Goal: Contribute content

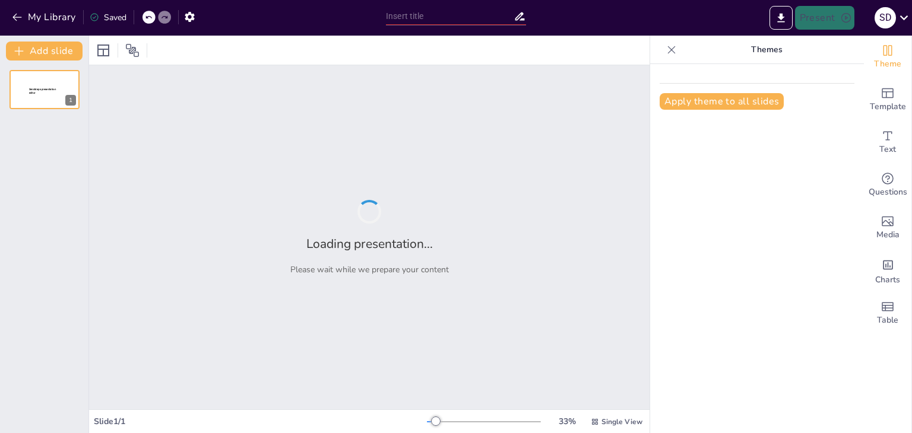
type input "Causas y Consecuencias de la [PERSON_NAME] Mundial"
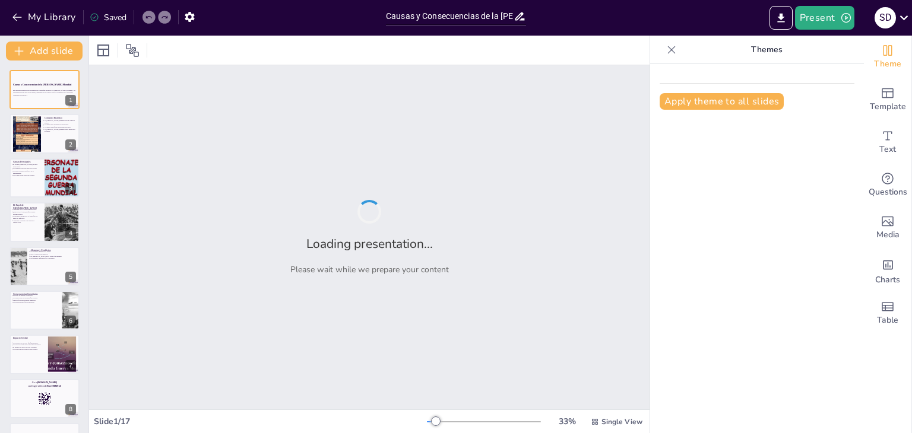
checkbox input "true"
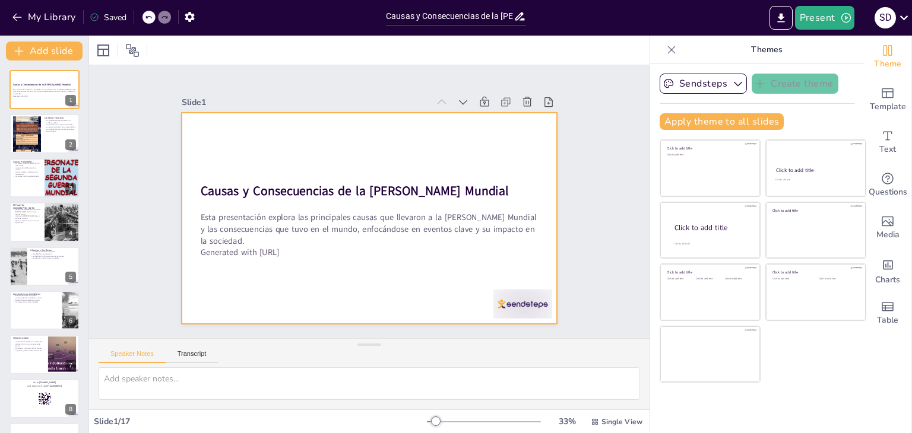
checkbox input "true"
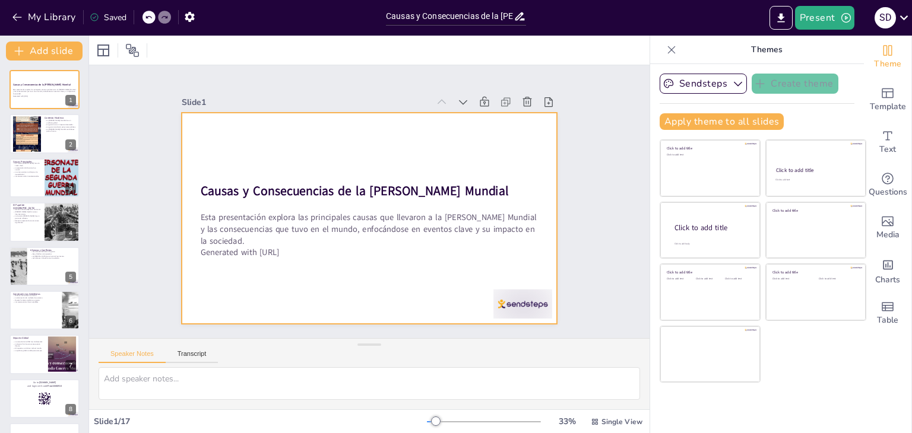
checkbox input "true"
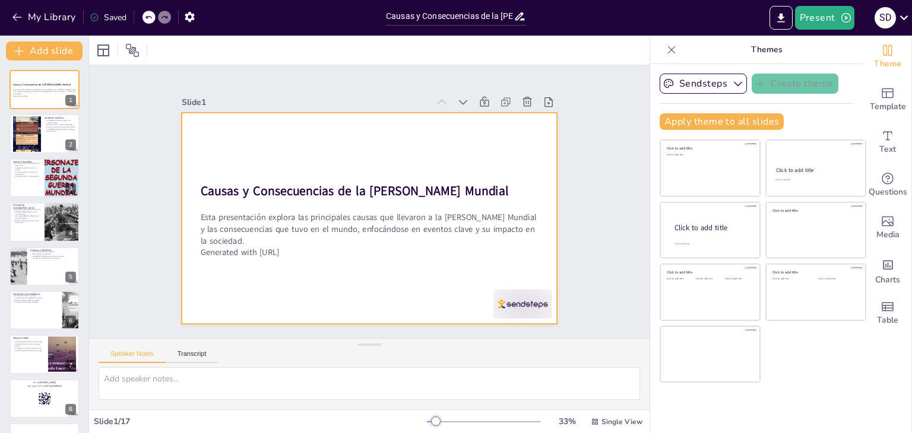
checkbox input "true"
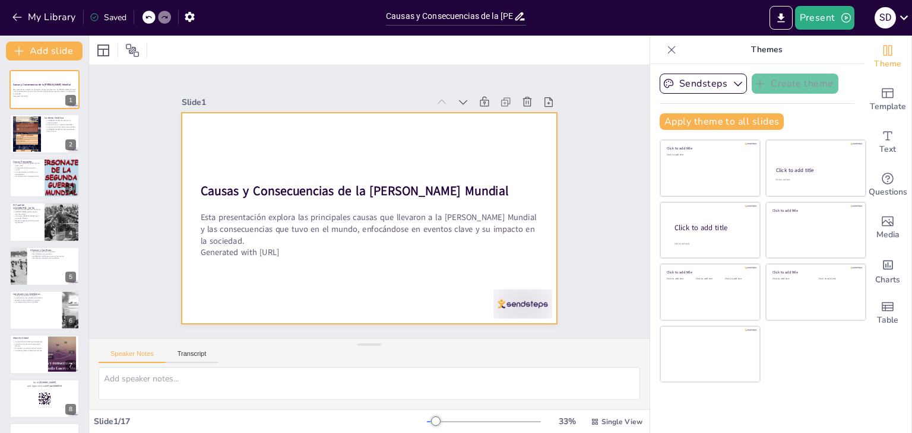
checkbox input "true"
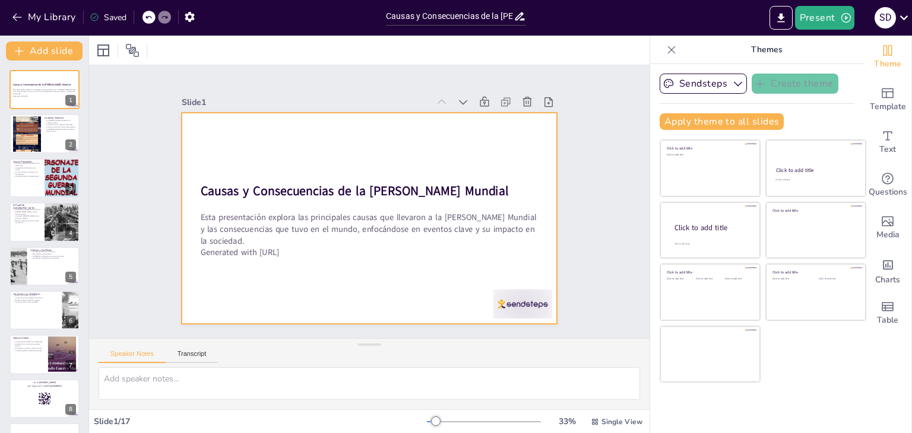
checkbox input "true"
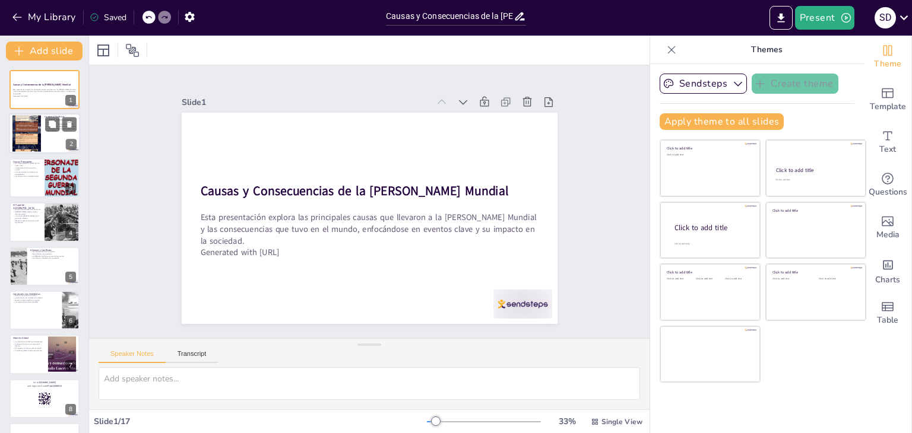
checkbox input "true"
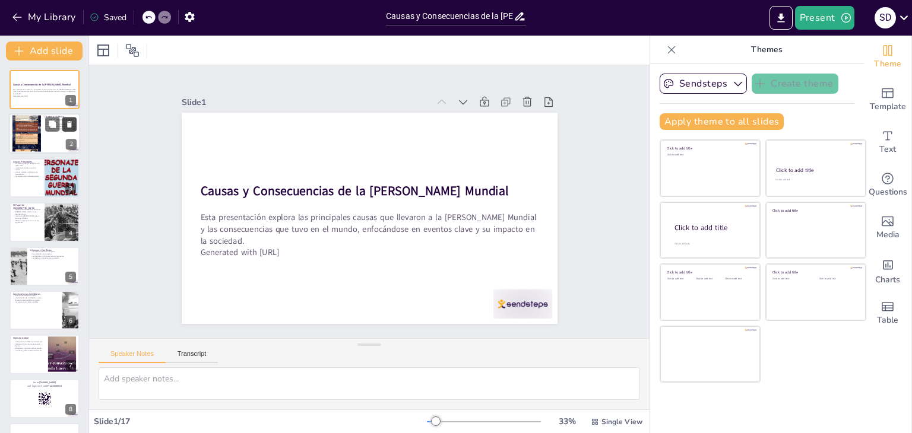
checkbox input "true"
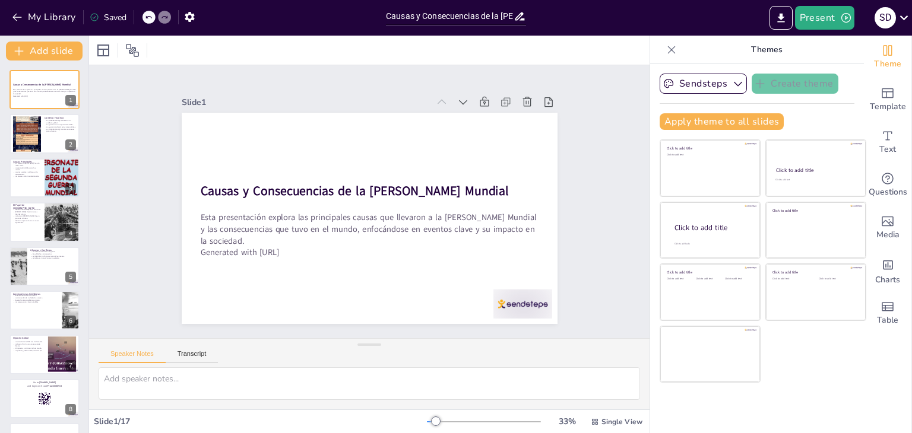
checkbox input "true"
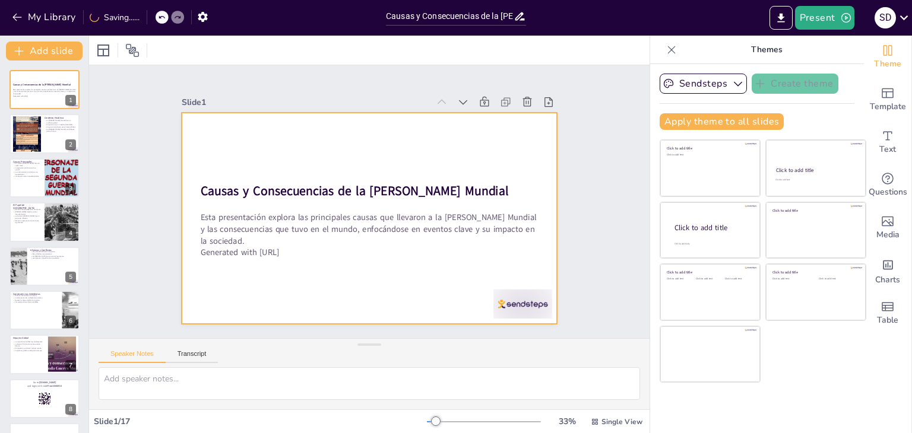
checkbox input "true"
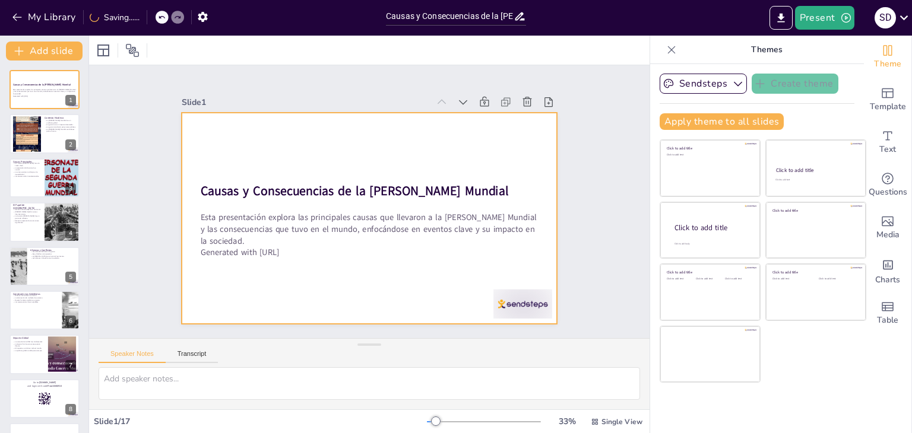
checkbox input "true"
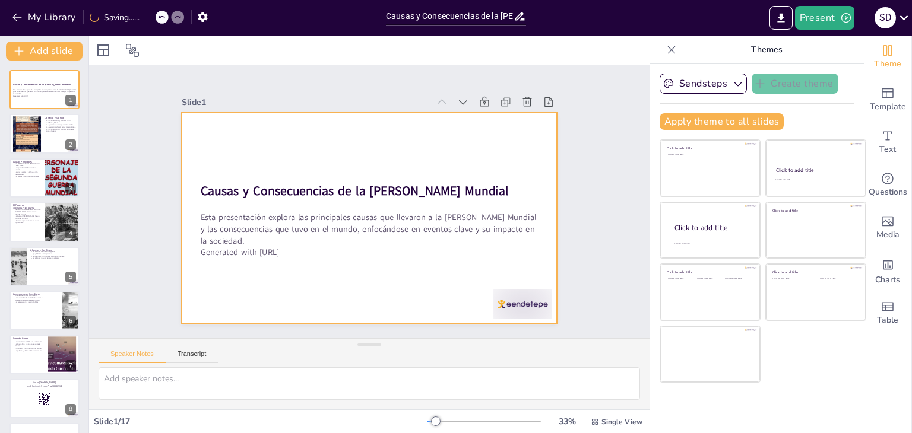
checkbox input "true"
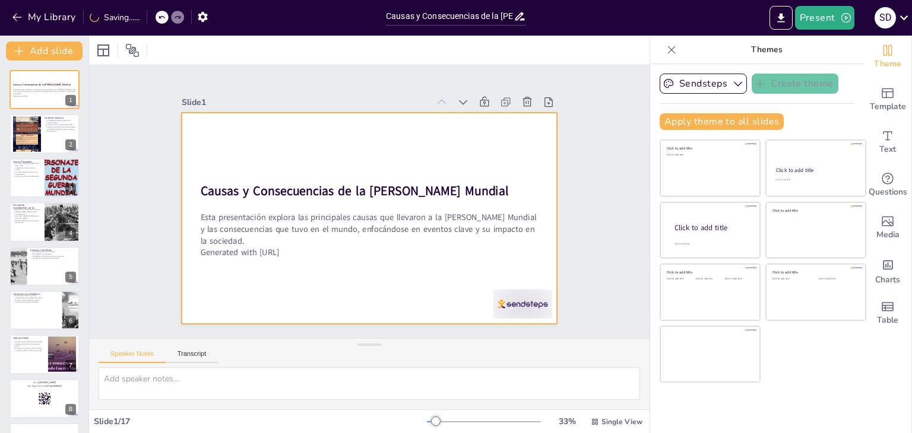
checkbox input "true"
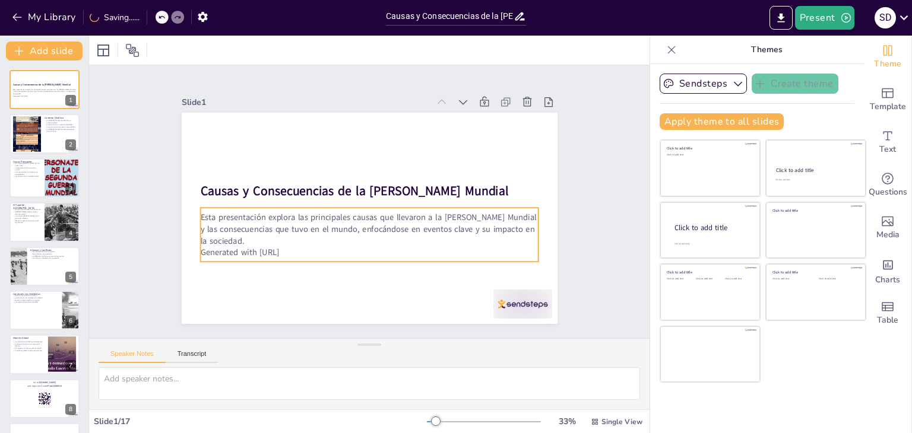
checkbox input "true"
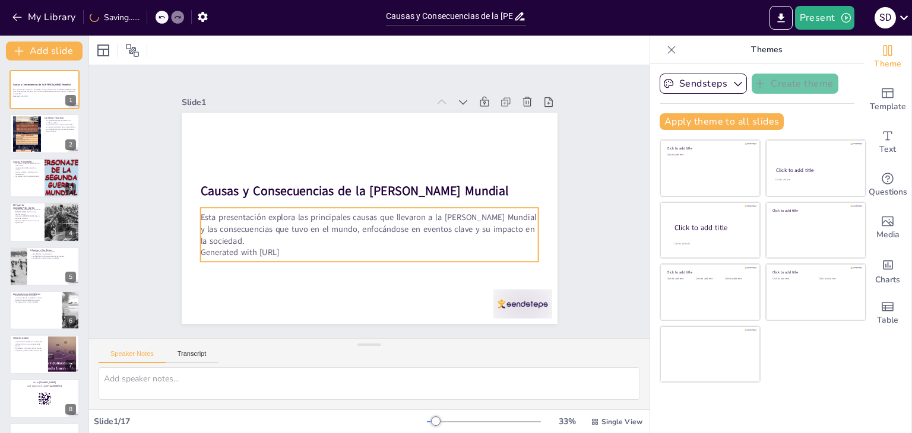
checkbox input "true"
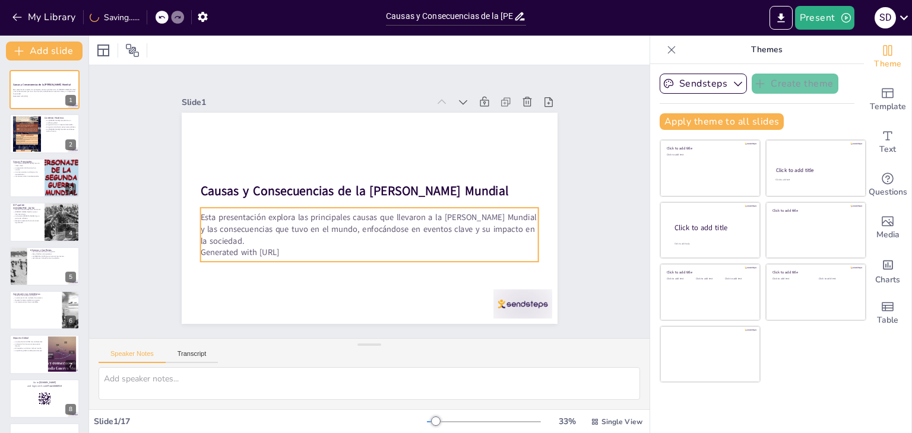
checkbox input "true"
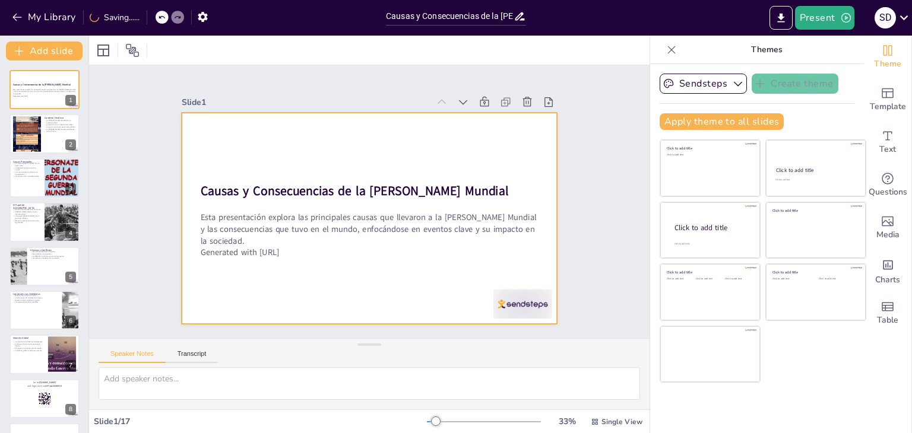
checkbox input "true"
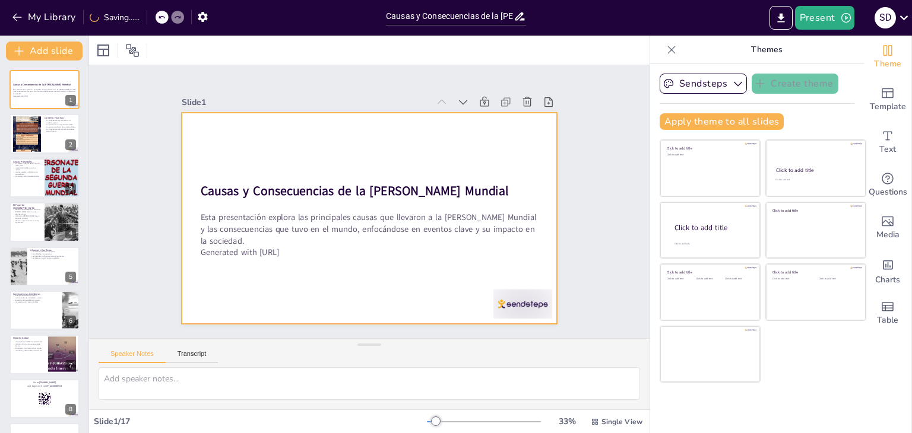
checkbox input "true"
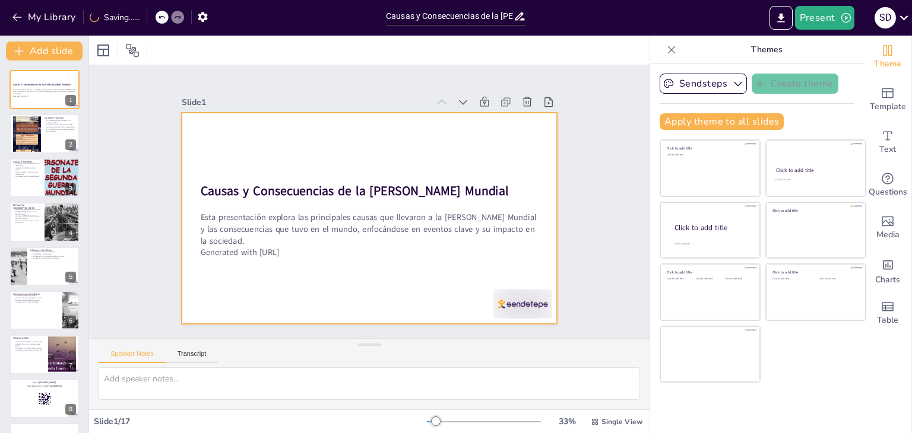
checkbox input "true"
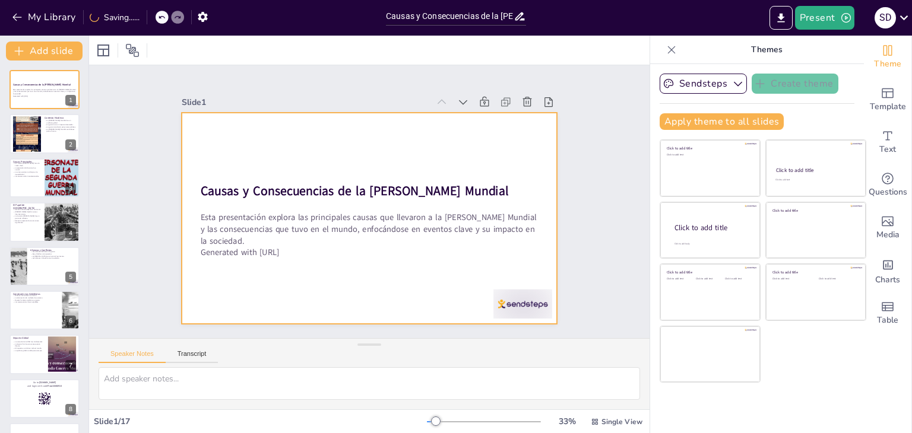
checkbox input "true"
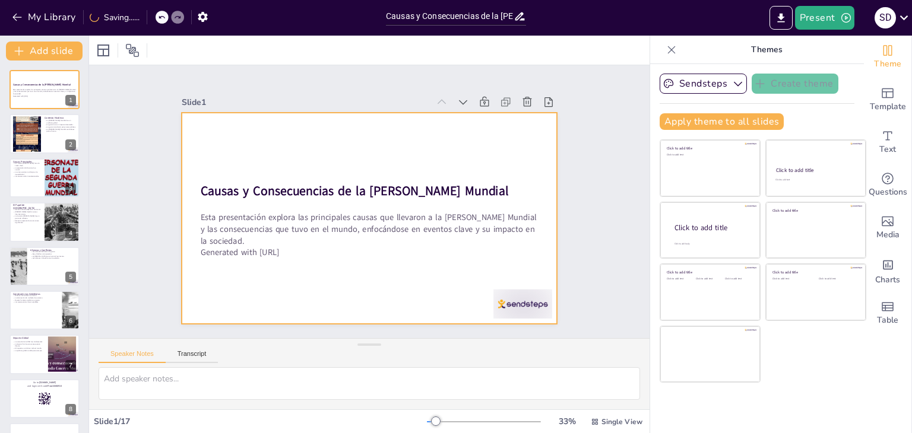
checkbox input "true"
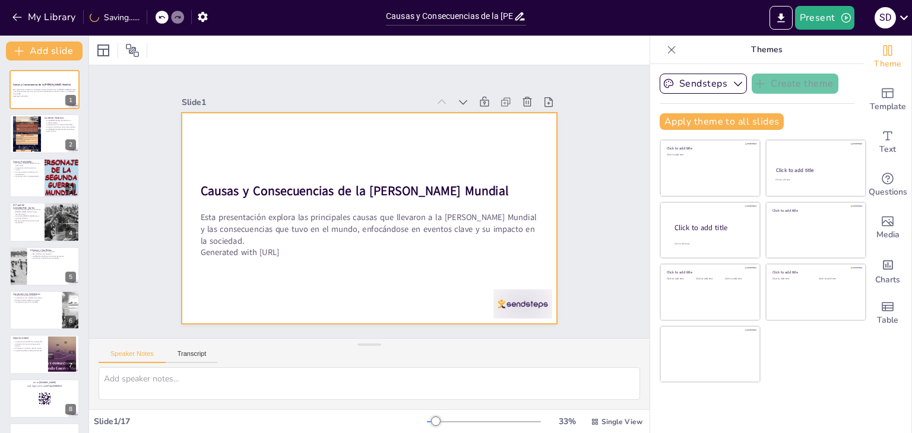
checkbox input "true"
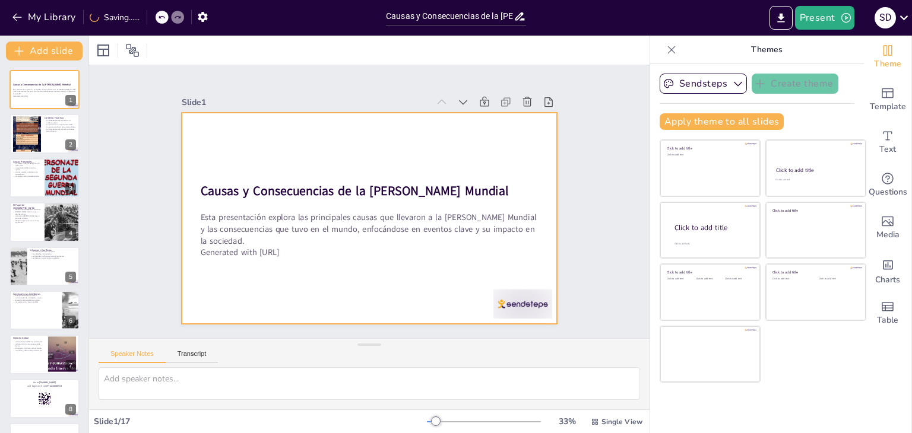
checkbox input "true"
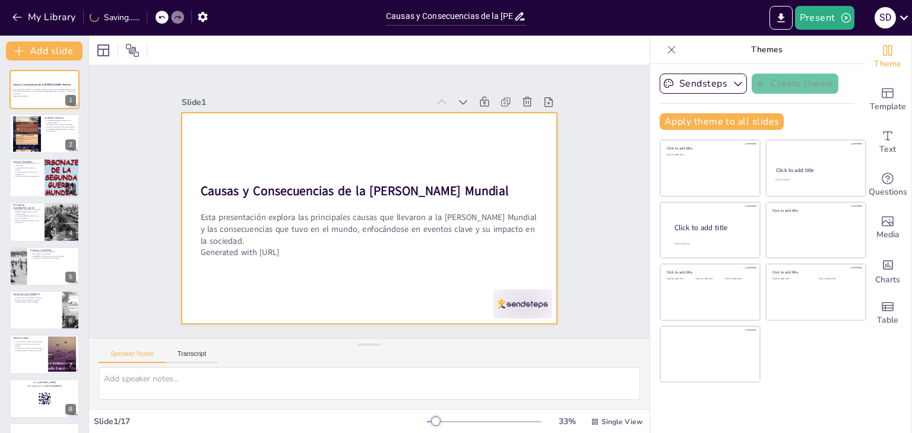
checkbox input "true"
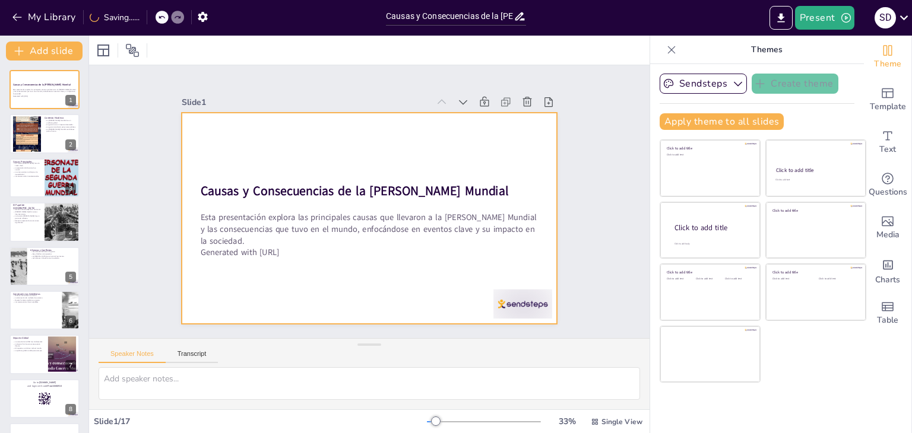
checkbox input "true"
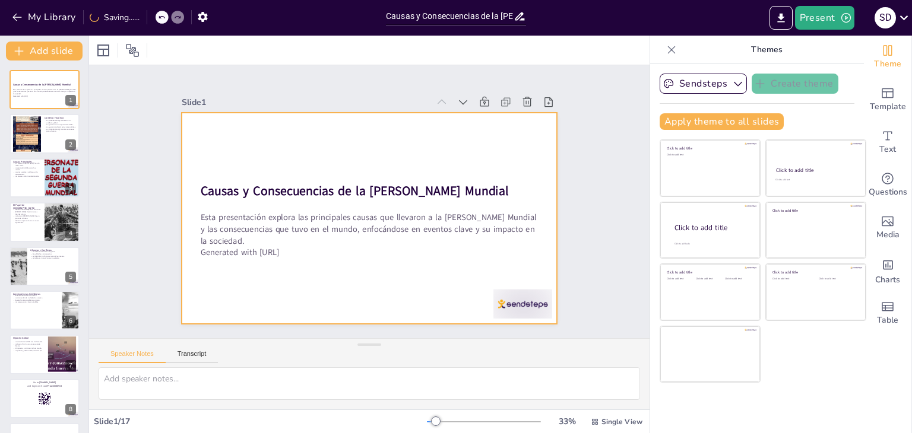
checkbox input "true"
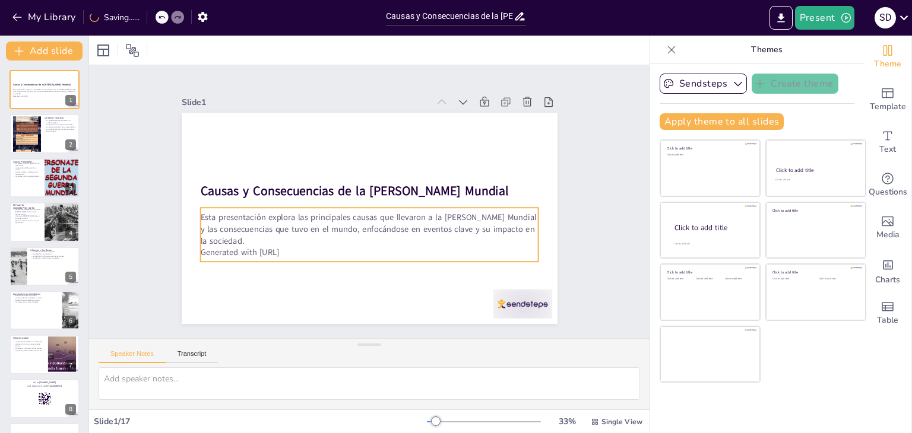
checkbox input "true"
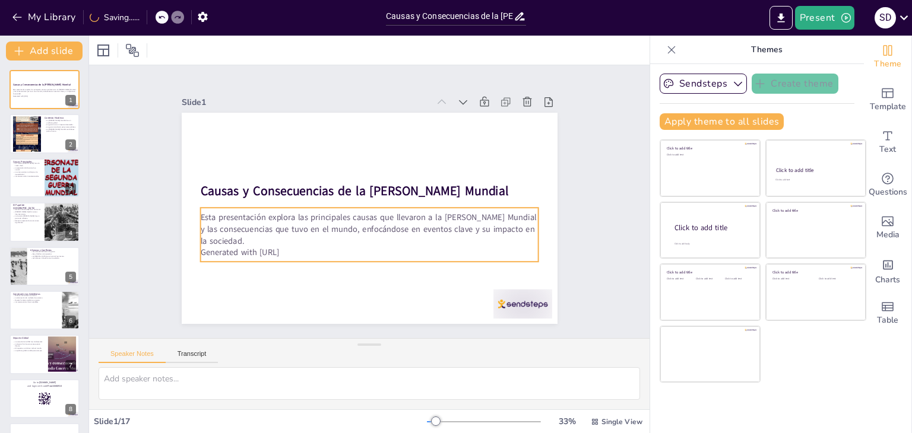
checkbox input "true"
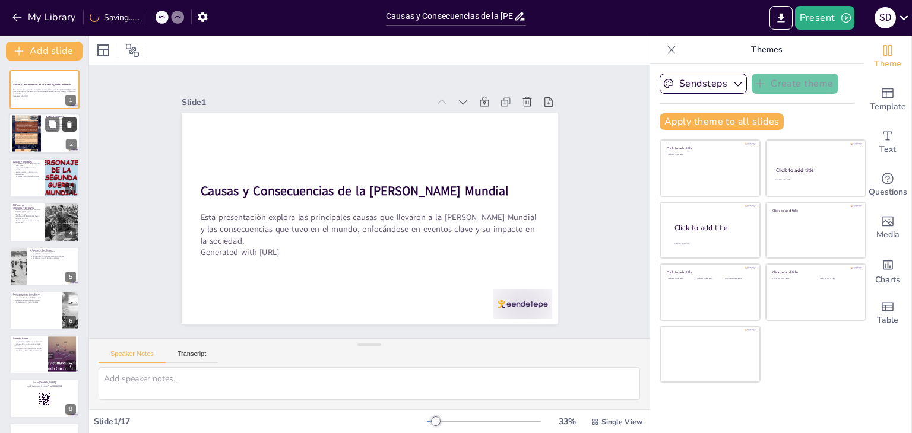
checkbox input "true"
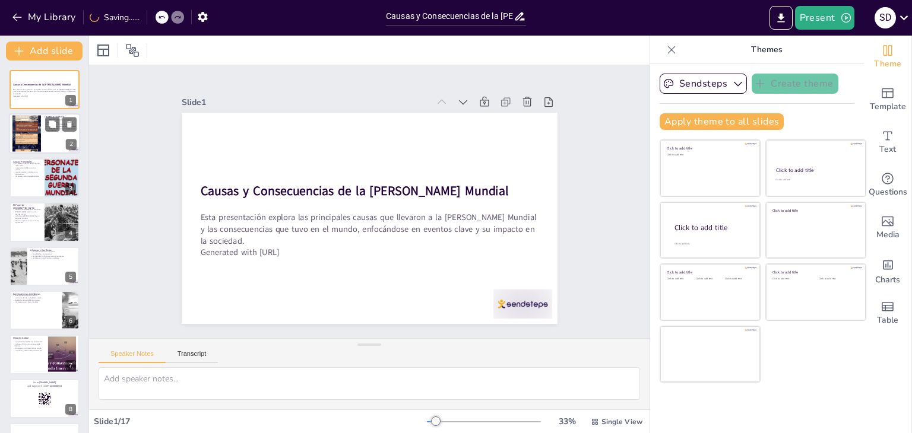
checkbox input "true"
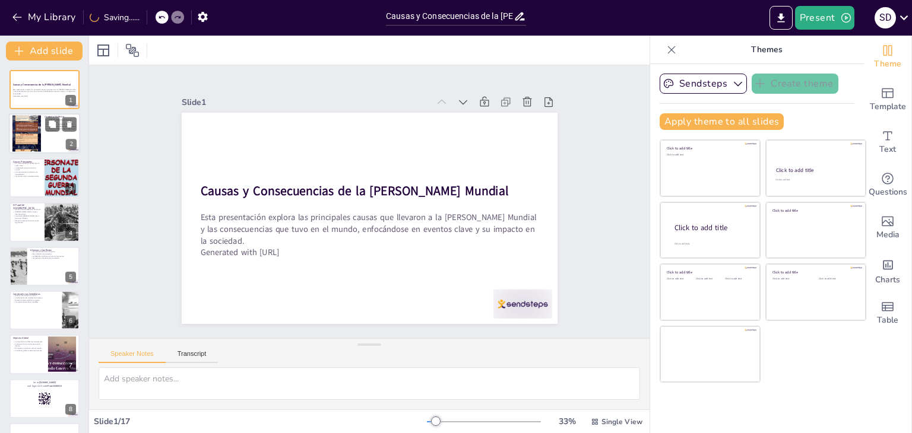
checkbox input "true"
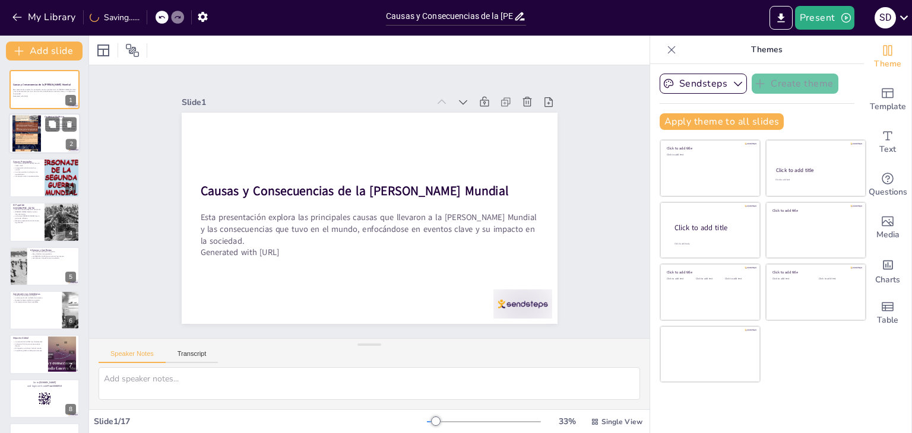
checkbox input "true"
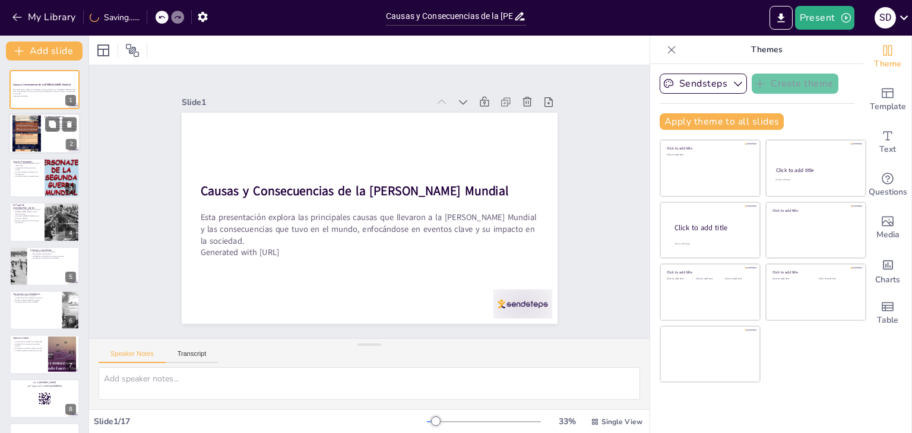
drag, startPoint x: 27, startPoint y: 140, endPoint x: 39, endPoint y: 151, distance: 15.5
click at [28, 141] on div at bounding box center [26, 133] width 28 height 71
type textarea "Este punto destaca la magnitud de la guerra, que involucró a prácticamente todo…"
checkbox input "true"
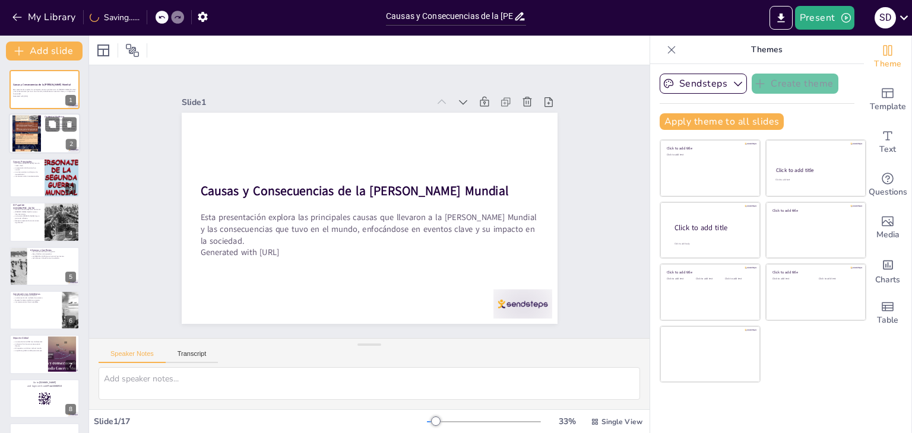
checkbox input "true"
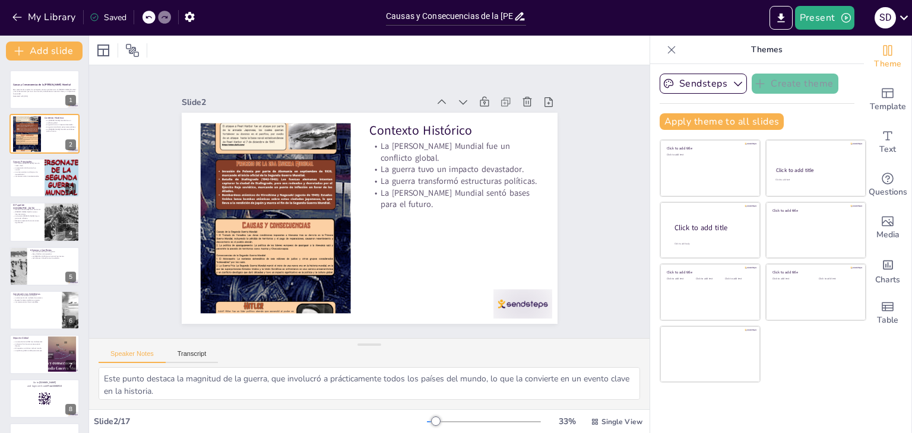
checkbox input "true"
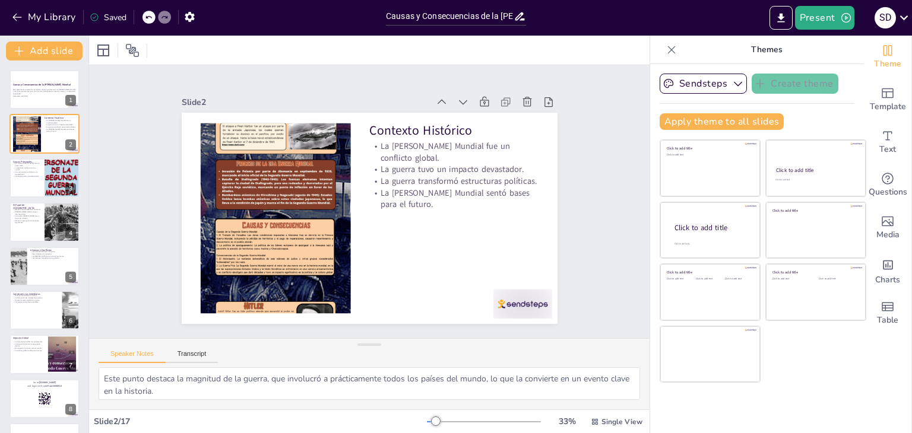
checkbox input "true"
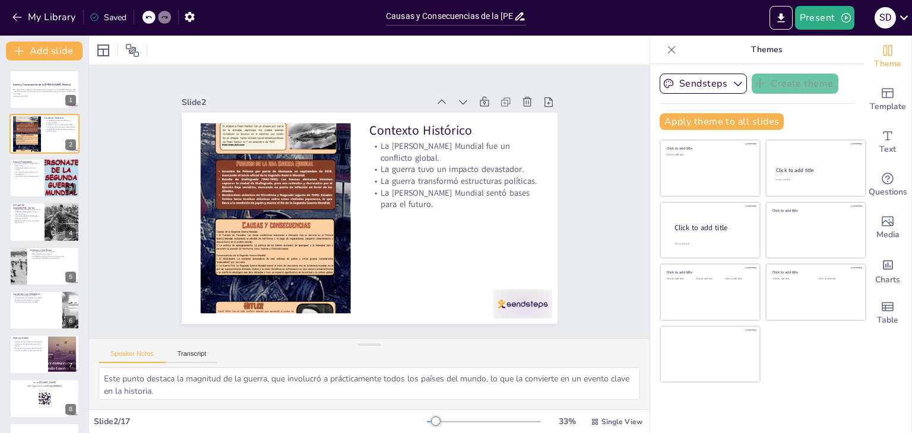
checkbox input "true"
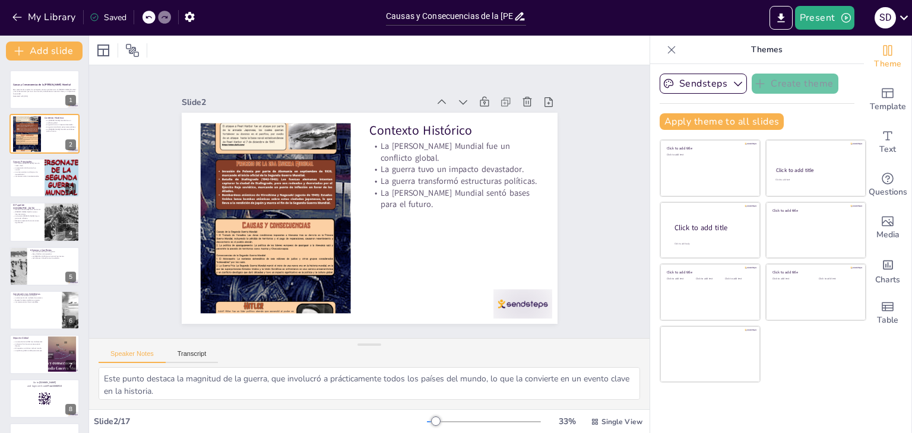
checkbox input "true"
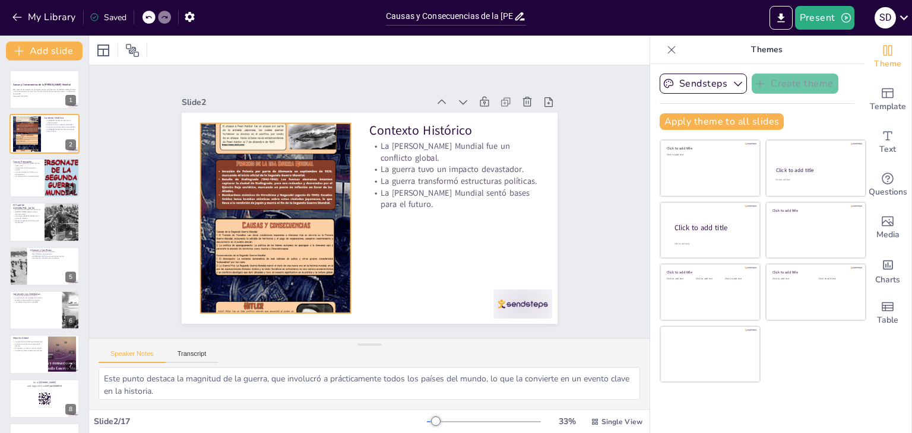
checkbox input "true"
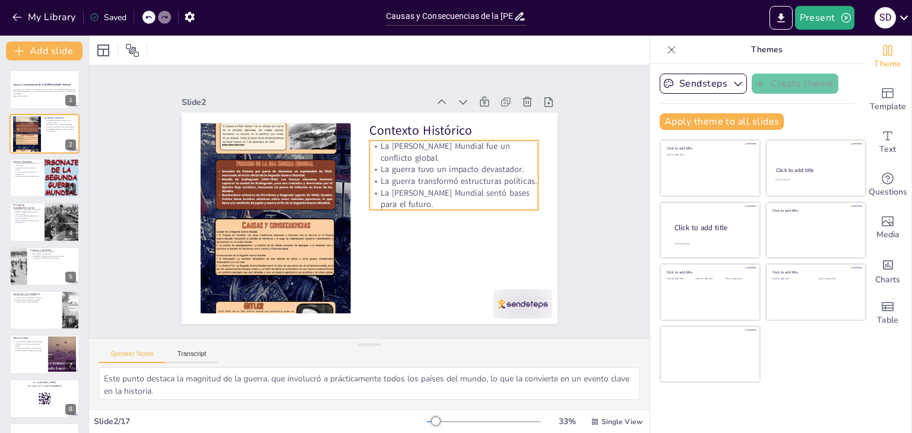
checkbox input "true"
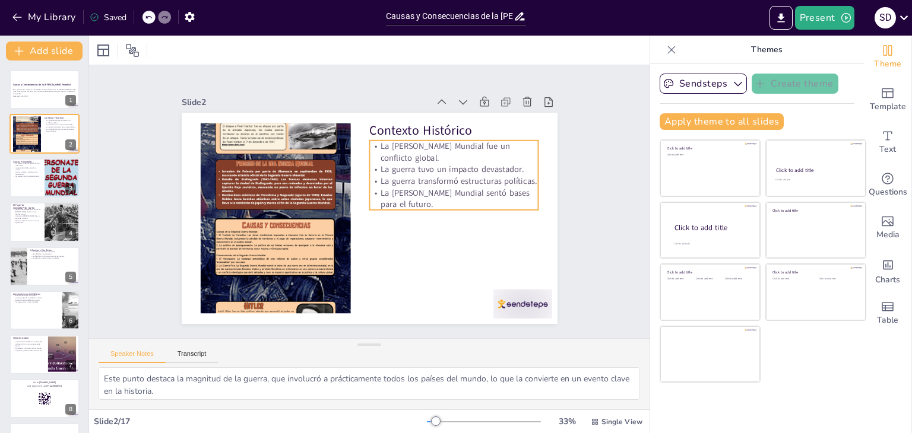
checkbox input "true"
drag, startPoint x: 24, startPoint y: 188, endPoint x: 33, endPoint y: 195, distance: 11.0
click at [24, 186] on div at bounding box center [44, 178] width 71 height 40
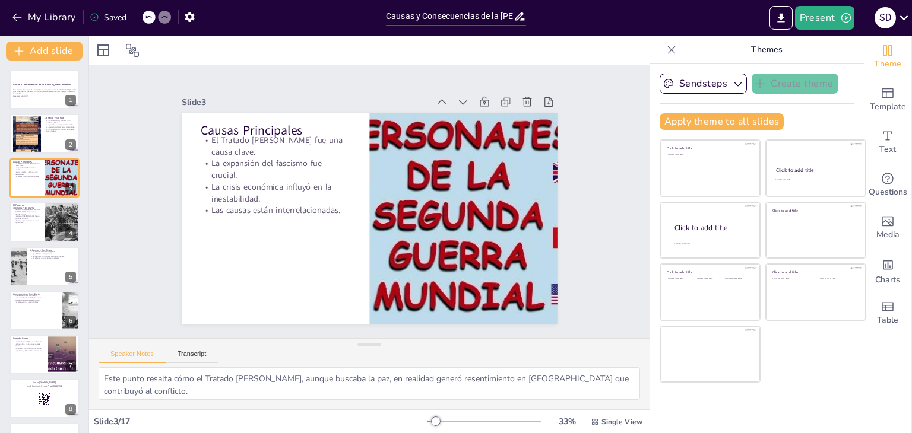
drag, startPoint x: 40, startPoint y: 236, endPoint x: 139, endPoint y: 223, distance: 99.4
click at [42, 236] on div at bounding box center [44, 221] width 70 height 39
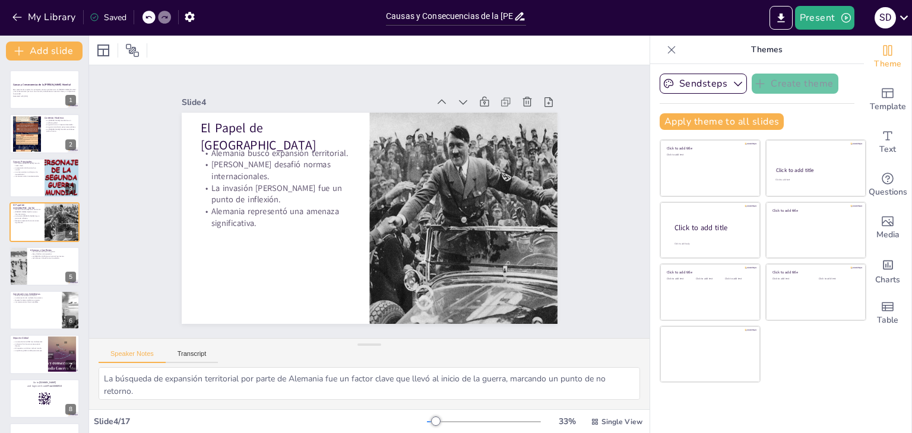
drag, startPoint x: 36, startPoint y: 264, endPoint x: 88, endPoint y: 247, distance: 55.4
click at [34, 264] on div at bounding box center [44, 266] width 70 height 39
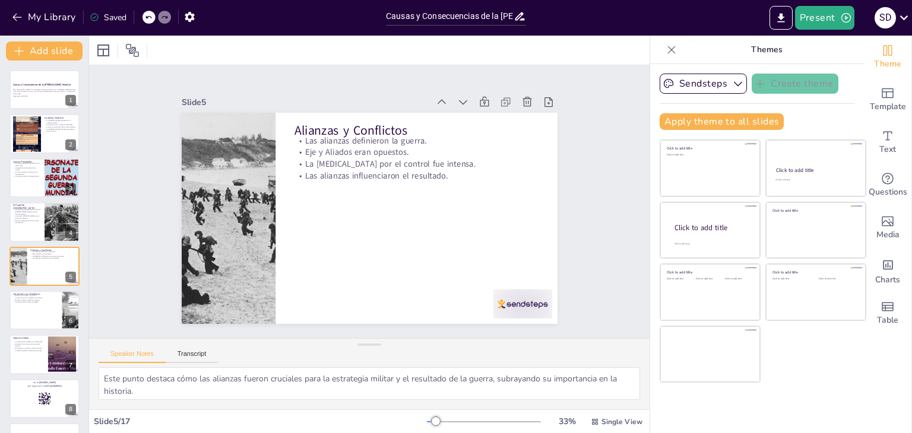
scroll to position [19, 0]
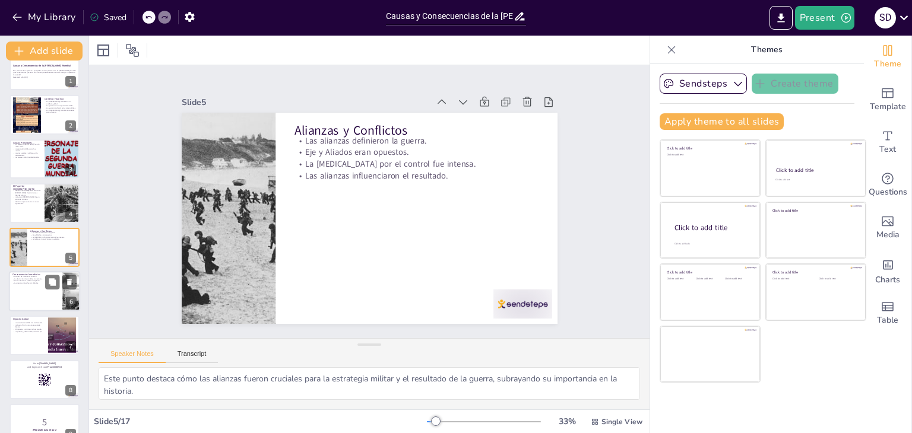
click at [42, 296] on div at bounding box center [44, 291] width 71 height 40
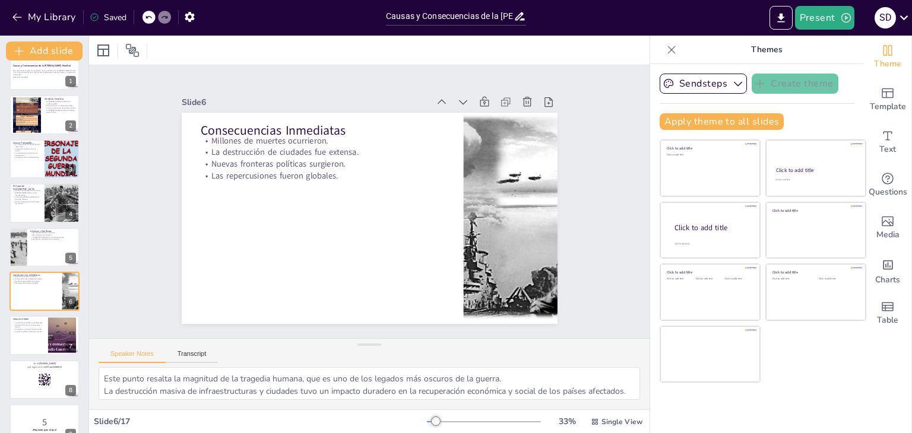
scroll to position [64, 0]
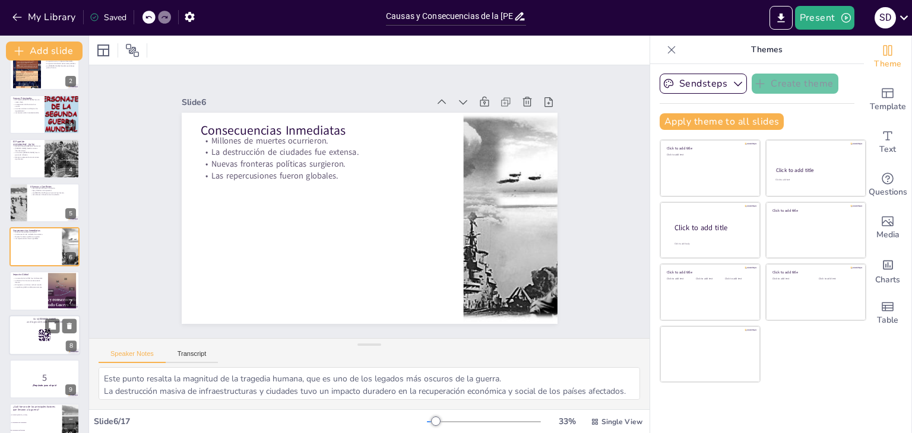
drag, startPoint x: 33, startPoint y: 287, endPoint x: 30, endPoint y: 294, distance: 7.7
click at [31, 288] on p "La política global cambió para siempre." at bounding box center [28, 287] width 31 height 2
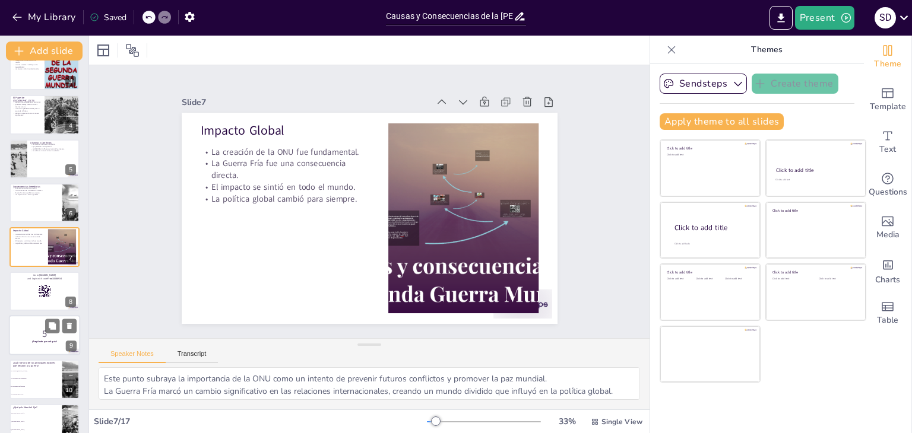
click at [34, 323] on div at bounding box center [44, 335] width 71 height 40
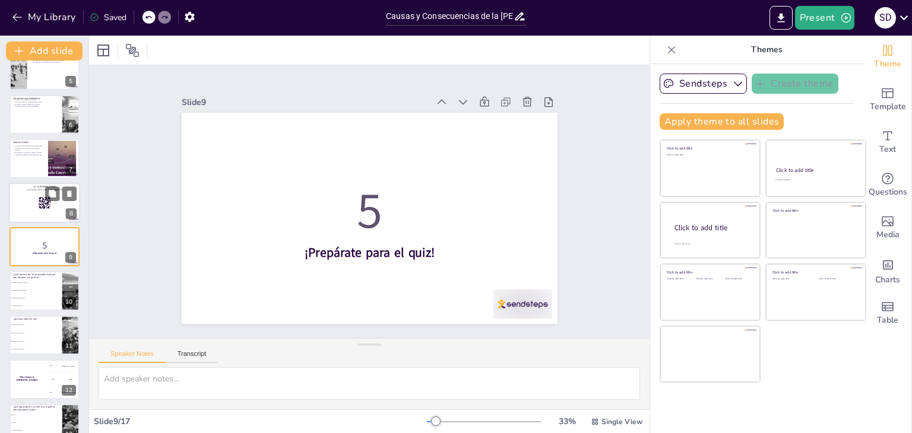
drag, startPoint x: 53, startPoint y: 183, endPoint x: 49, endPoint y: 208, distance: 26.0
click at [53, 191] on div "Go to [DOMAIN_NAME] and login with code Free10086914 8" at bounding box center [44, 203] width 71 height 40
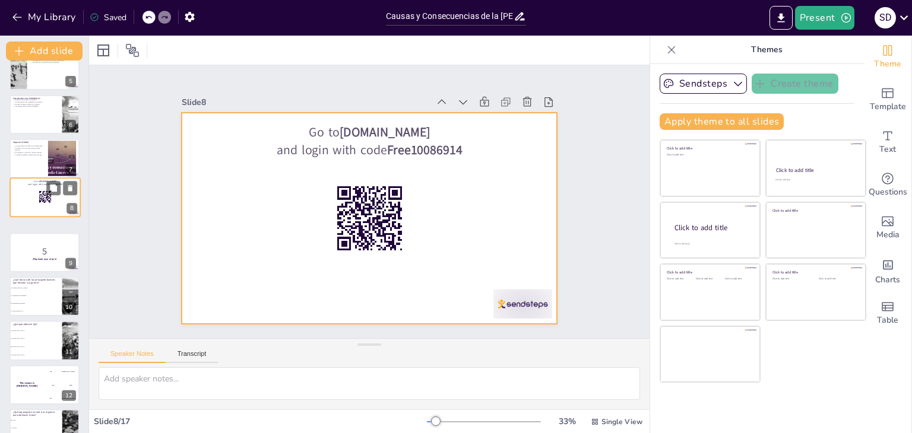
scroll to position [152, 0]
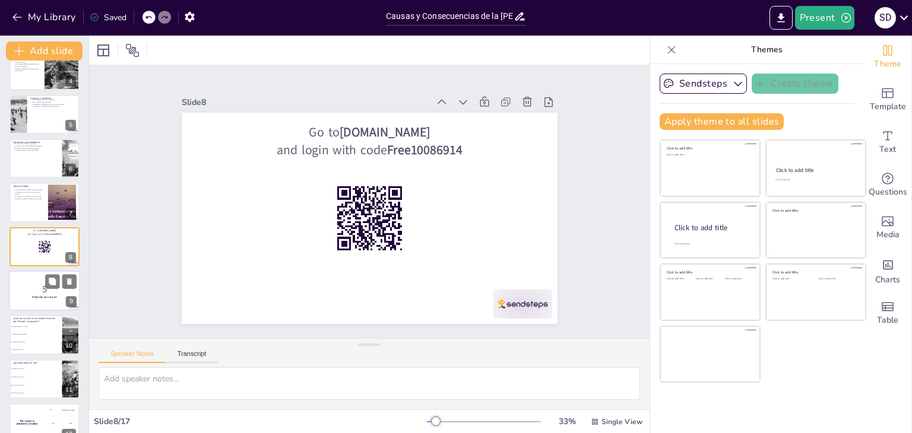
click at [11, 295] on div at bounding box center [44, 291] width 71 height 40
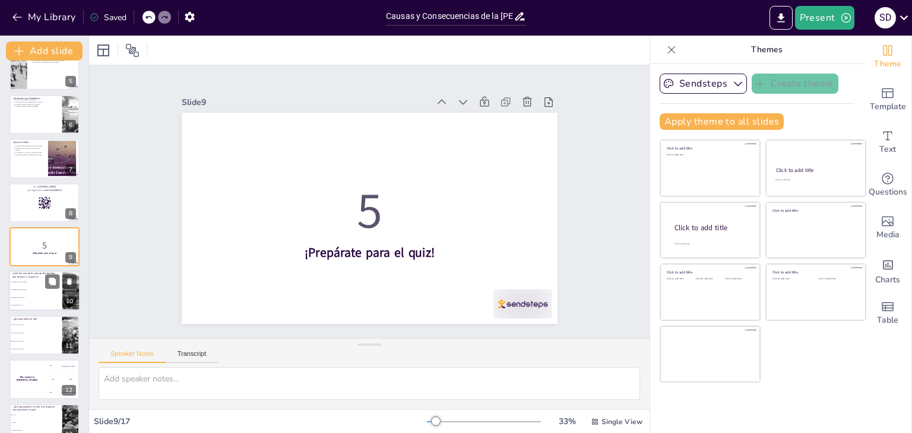
click at [24, 283] on li "El Tratado [PERSON_NAME]" at bounding box center [35, 283] width 53 height 8
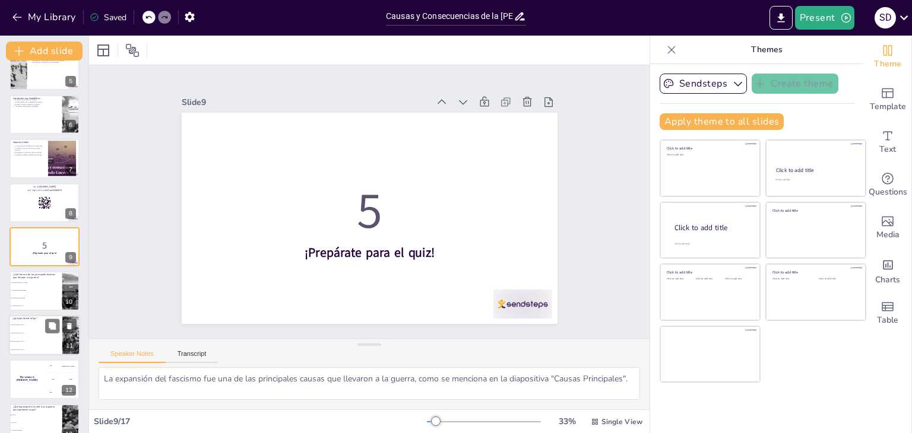
scroll to position [240, 0]
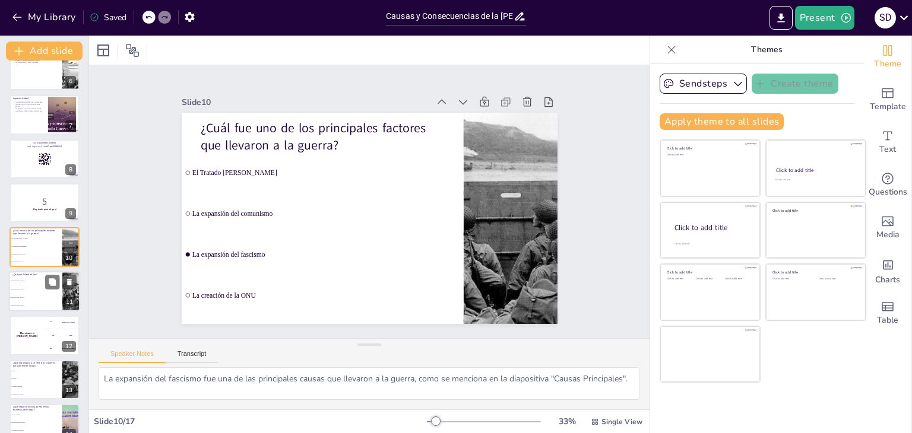
click at [19, 308] on li "[GEOGRAPHIC_DATA]" at bounding box center [35, 306] width 53 height 8
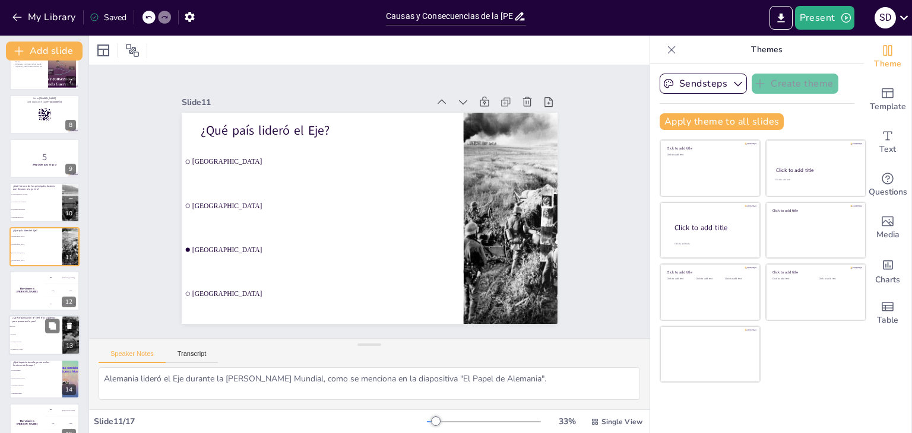
click at [29, 318] on p "¿Qué organización se creó tras la guerra para promover la paz?" at bounding box center [35, 319] width 46 height 7
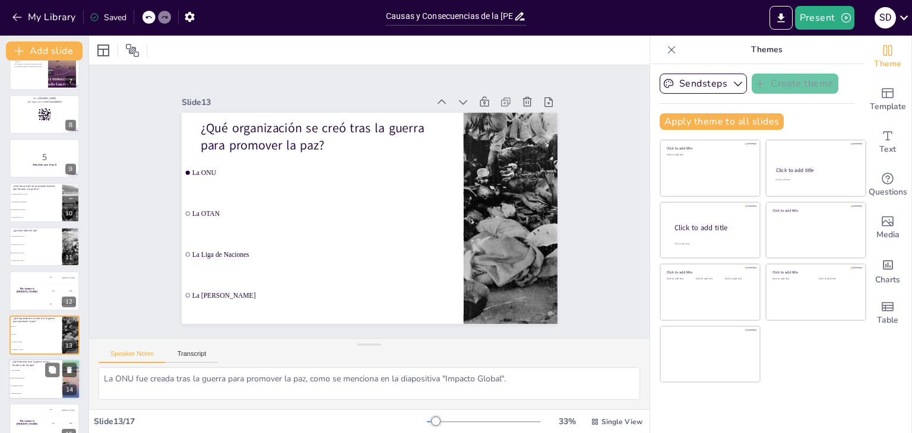
scroll to position [373, 0]
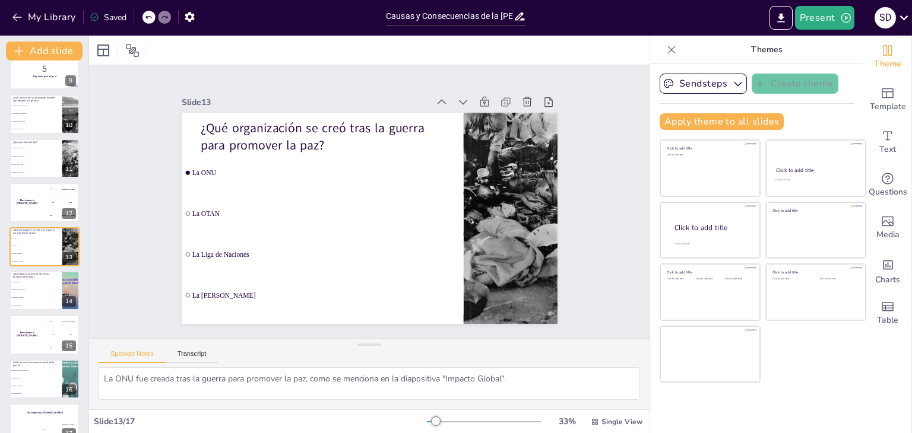
click at [543, 62] on div at bounding box center [369, 50] width 560 height 29
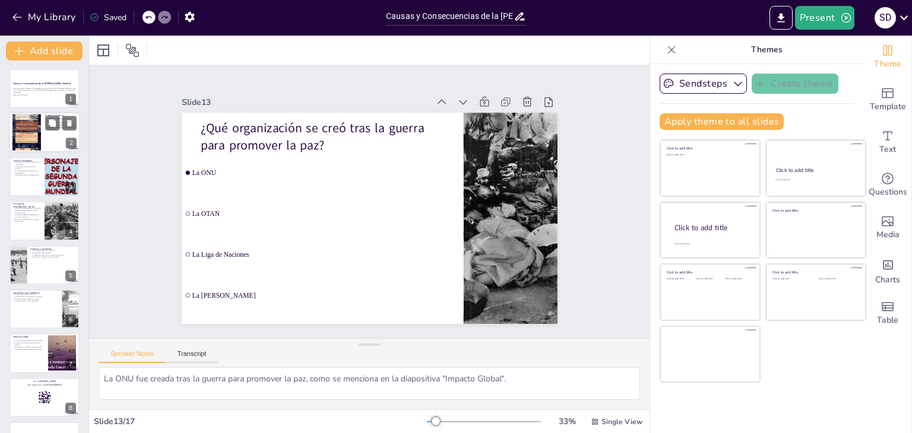
scroll to position [0, 0]
